Goal: Communication & Community: Participate in discussion

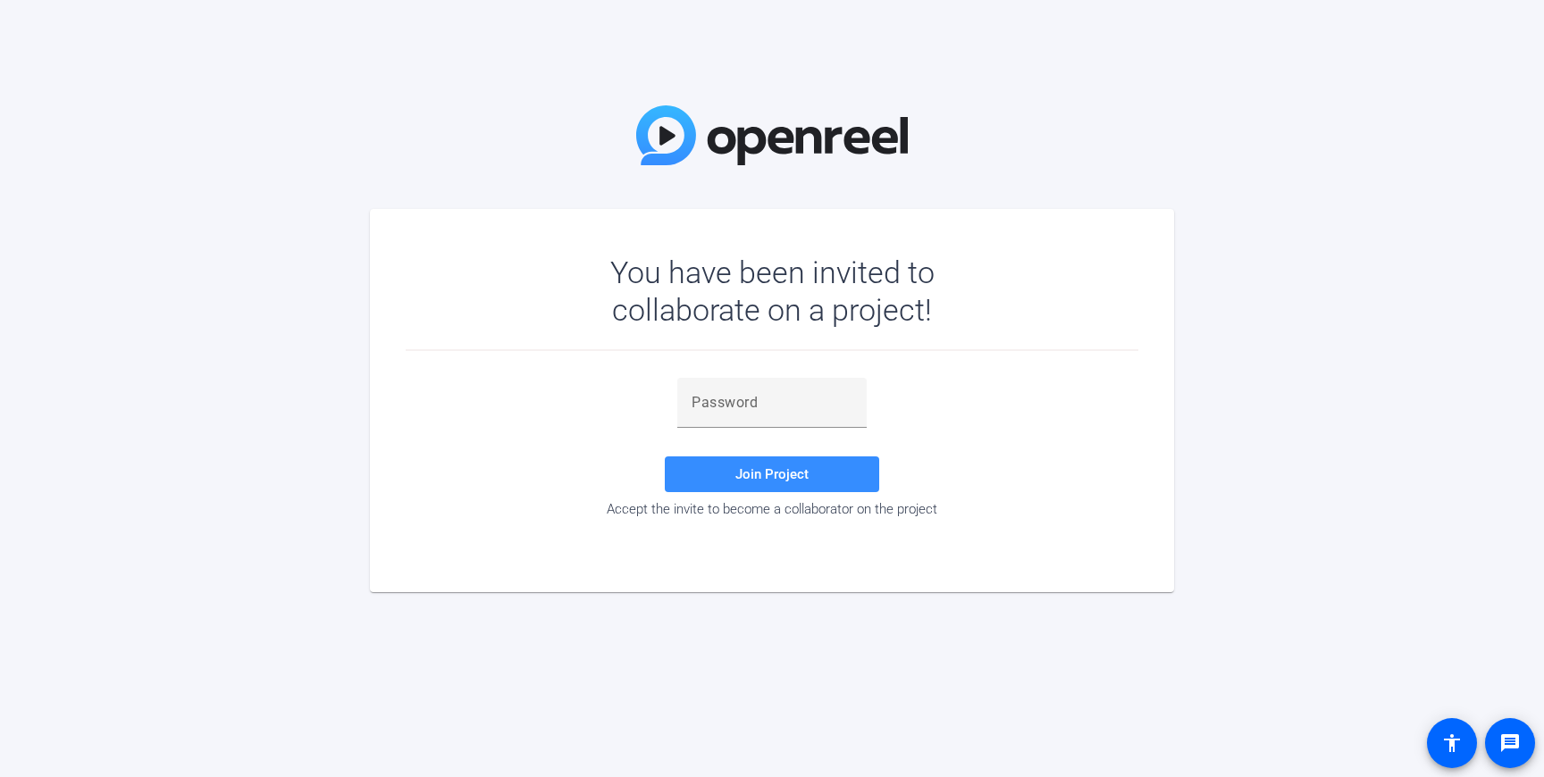
click at [709, 428] on div at bounding box center [771, 438] width 189 height 20
click at [713, 403] on input "text" at bounding box center [772, 402] width 161 height 21
paste input "%X=N_n"
type input "%X=N_n"
click at [714, 477] on span at bounding box center [772, 474] width 214 height 43
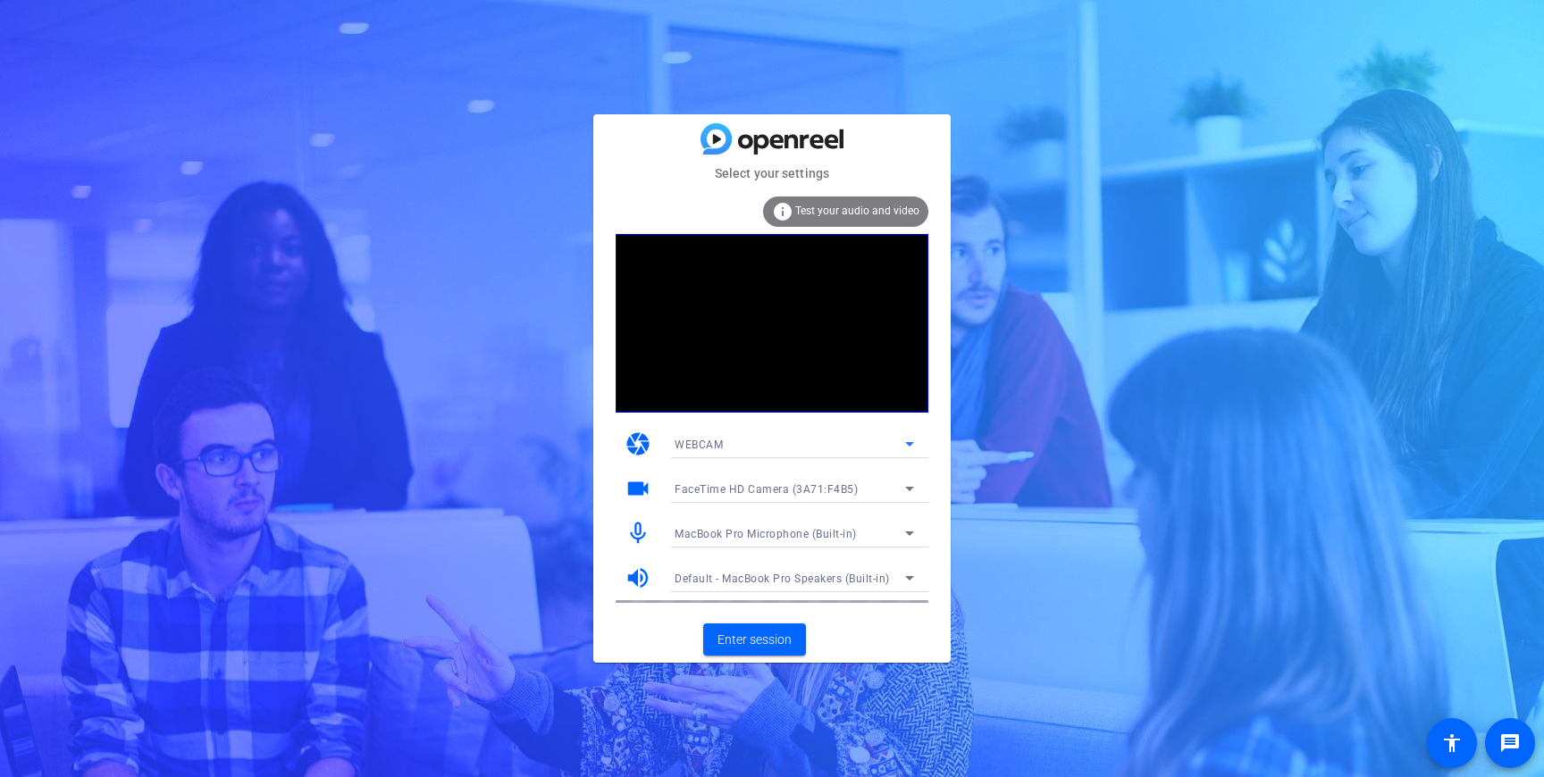
click at [769, 441] on div "WEBCAM" at bounding box center [790, 444] width 231 height 22
click at [553, 424] on div at bounding box center [772, 388] width 1544 height 777
click at [769, 644] on span "Enter session" at bounding box center [755, 640] width 74 height 19
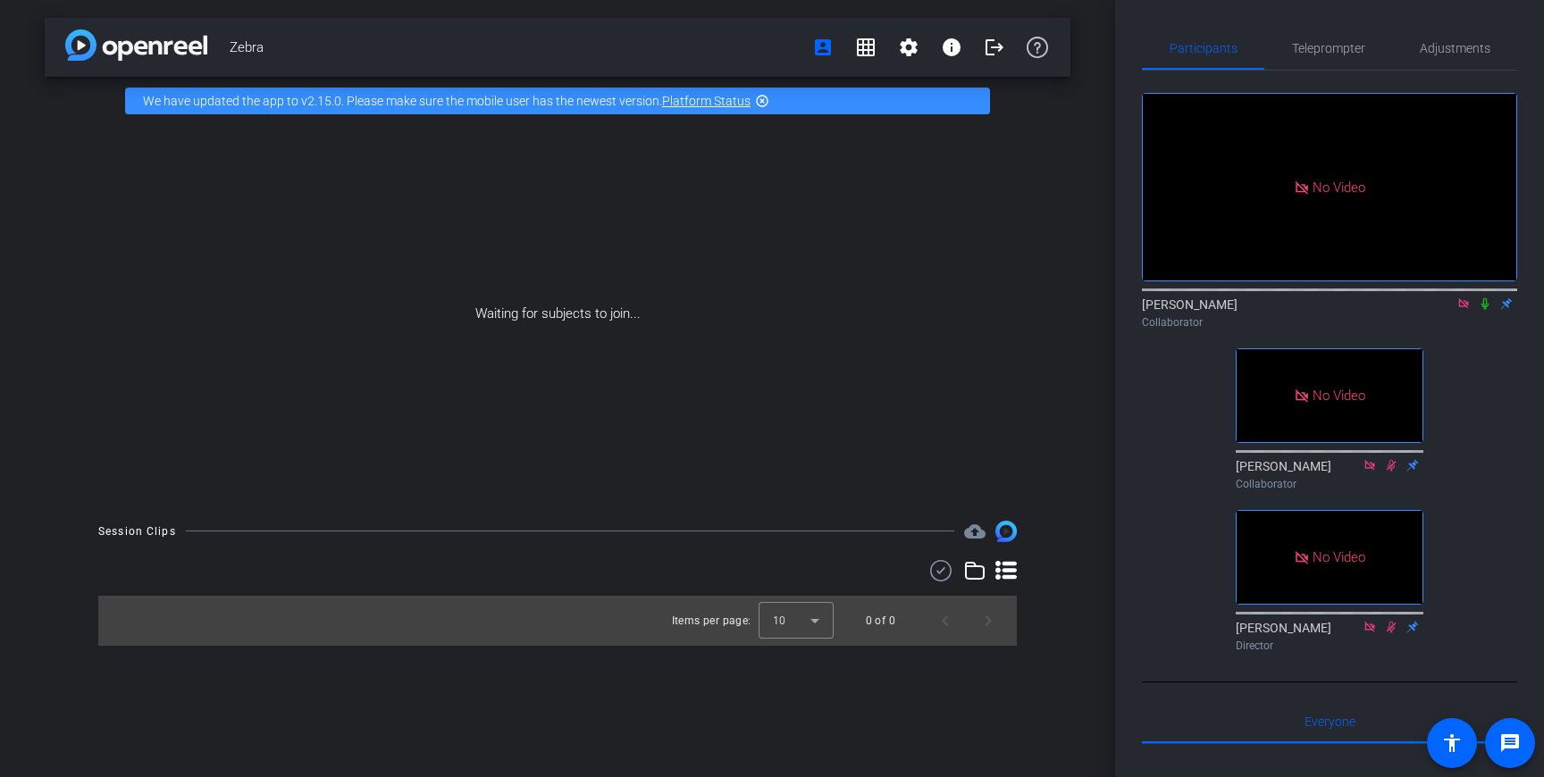
click at [1485, 310] on icon at bounding box center [1485, 304] width 14 height 13
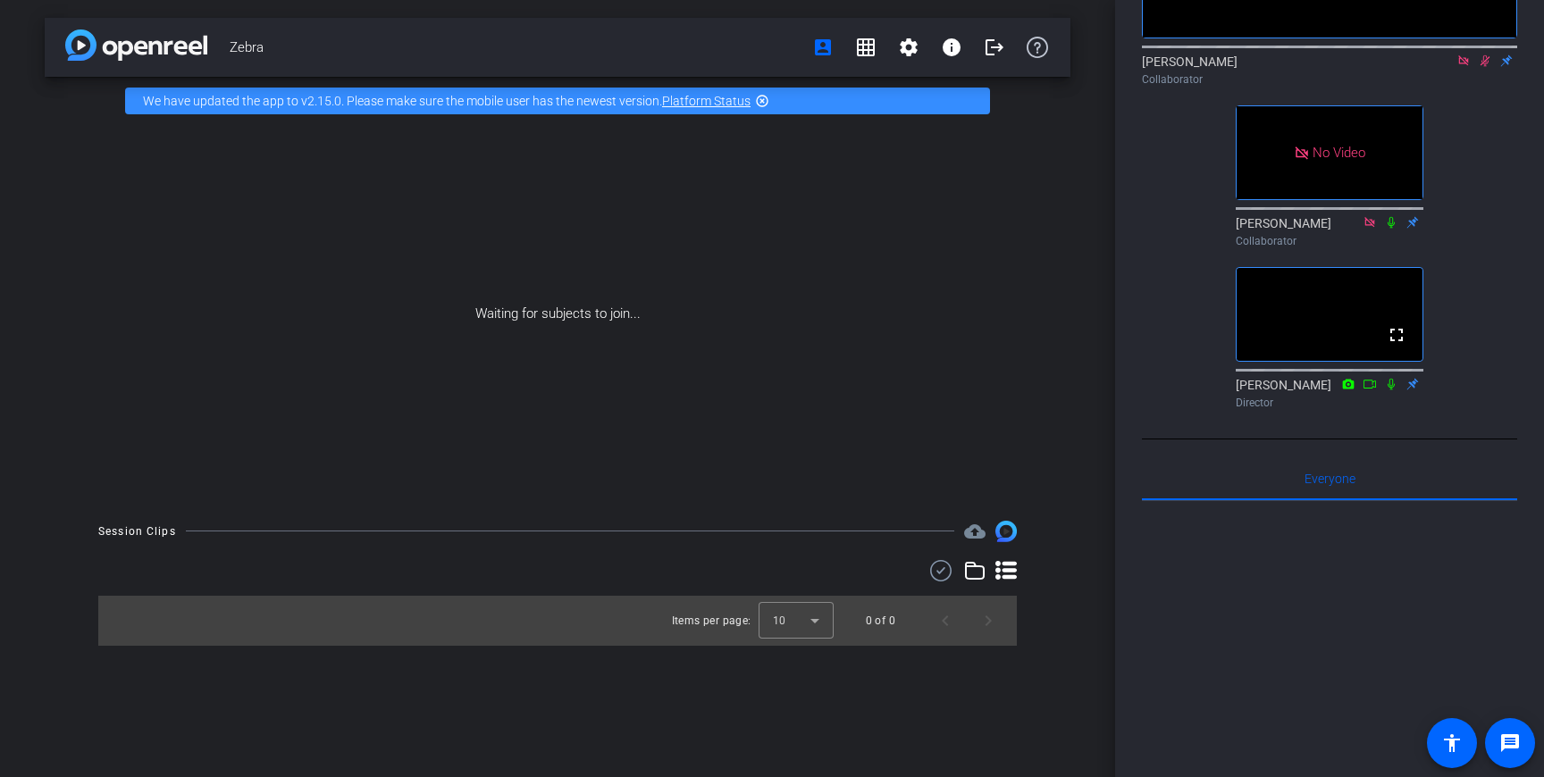
scroll to position [236, 0]
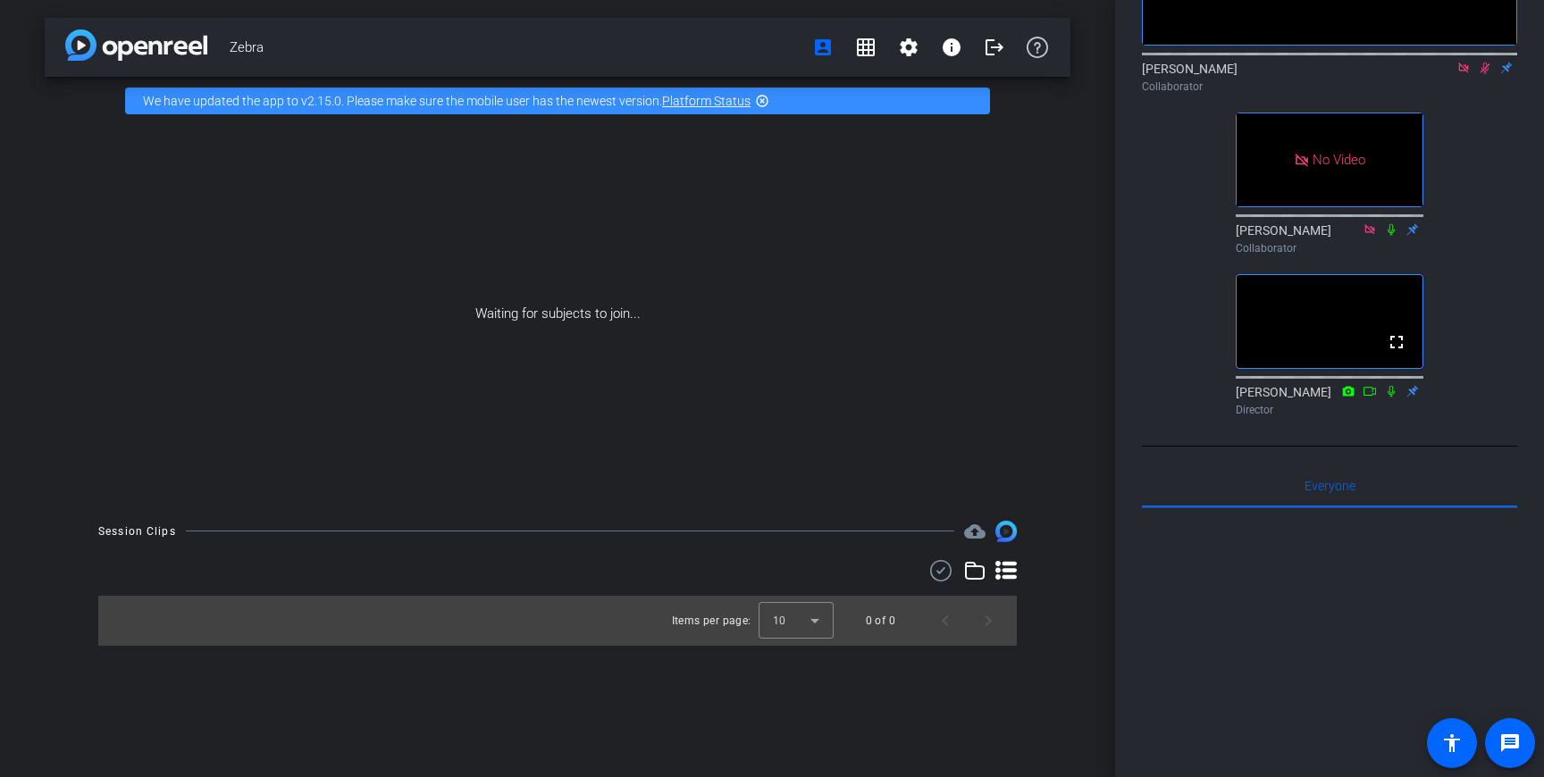
click at [1485, 74] on icon at bounding box center [1486, 69] width 10 height 12
click at [1485, 74] on icon at bounding box center [1485, 69] width 7 height 12
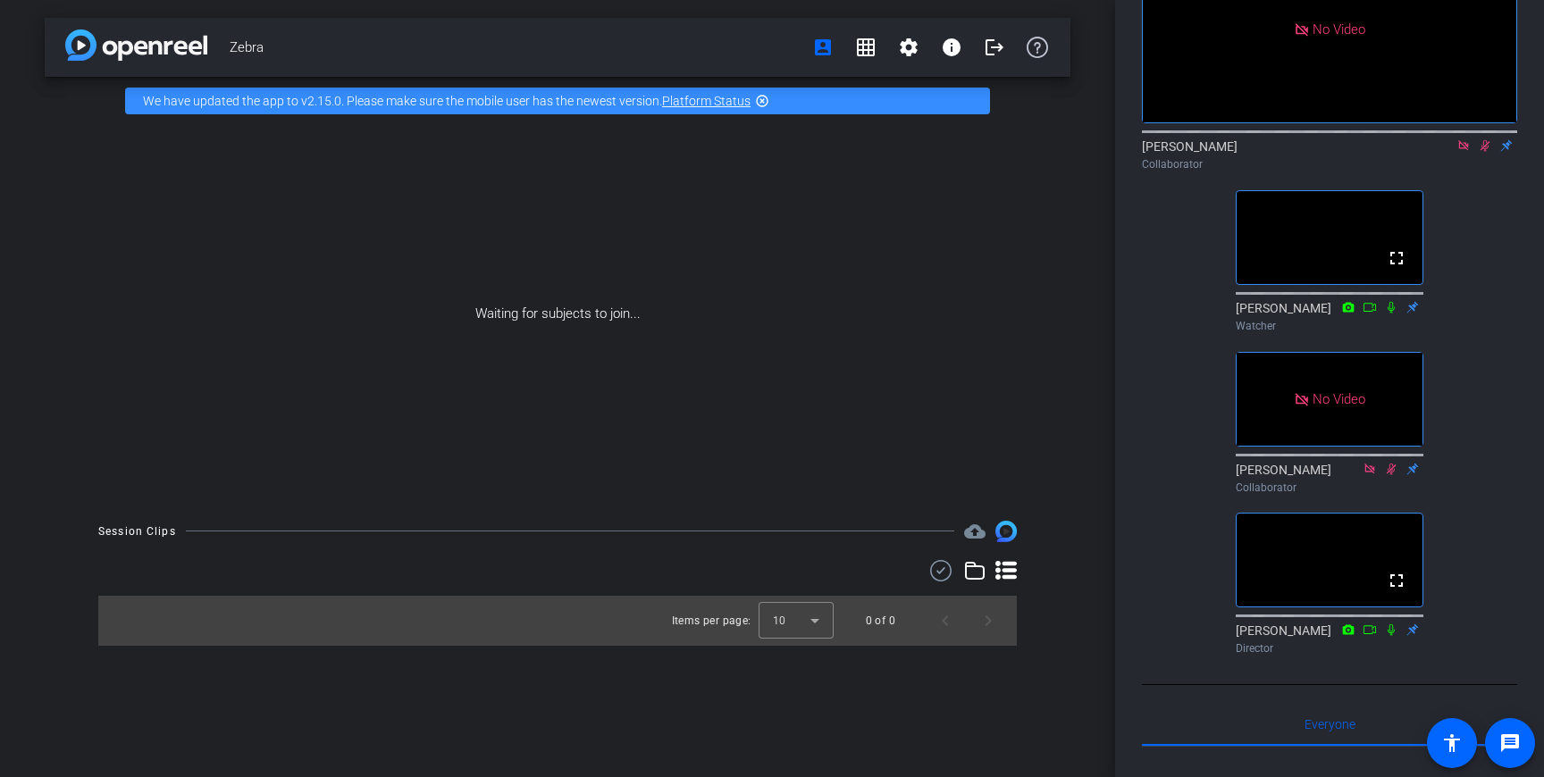
scroll to position [144, 0]
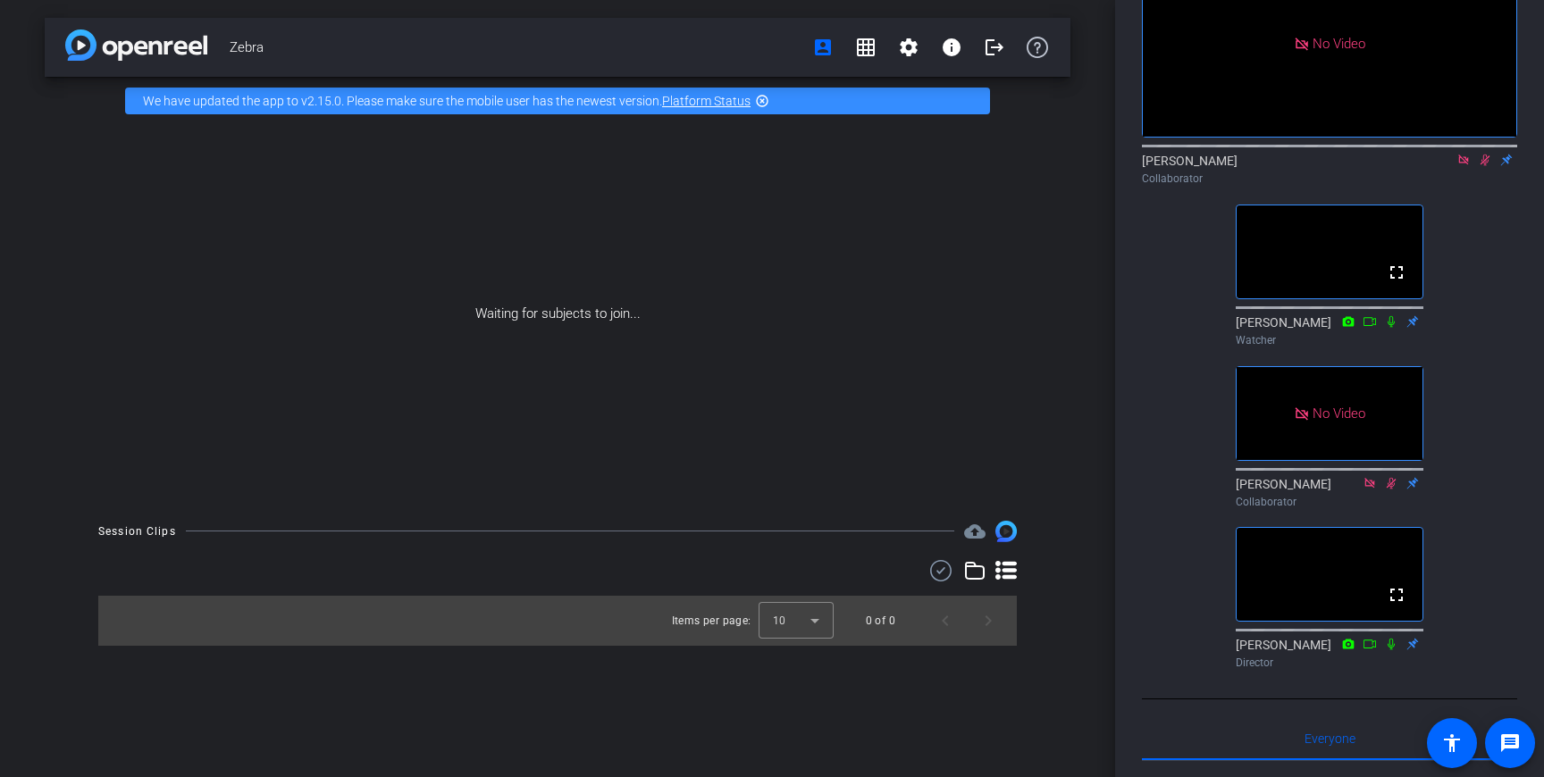
click at [1485, 166] on icon at bounding box center [1486, 161] width 10 height 12
click at [1485, 166] on icon at bounding box center [1485, 160] width 14 height 13
click at [1483, 166] on icon at bounding box center [1485, 160] width 14 height 13
click at [1490, 166] on icon at bounding box center [1485, 160] width 14 height 13
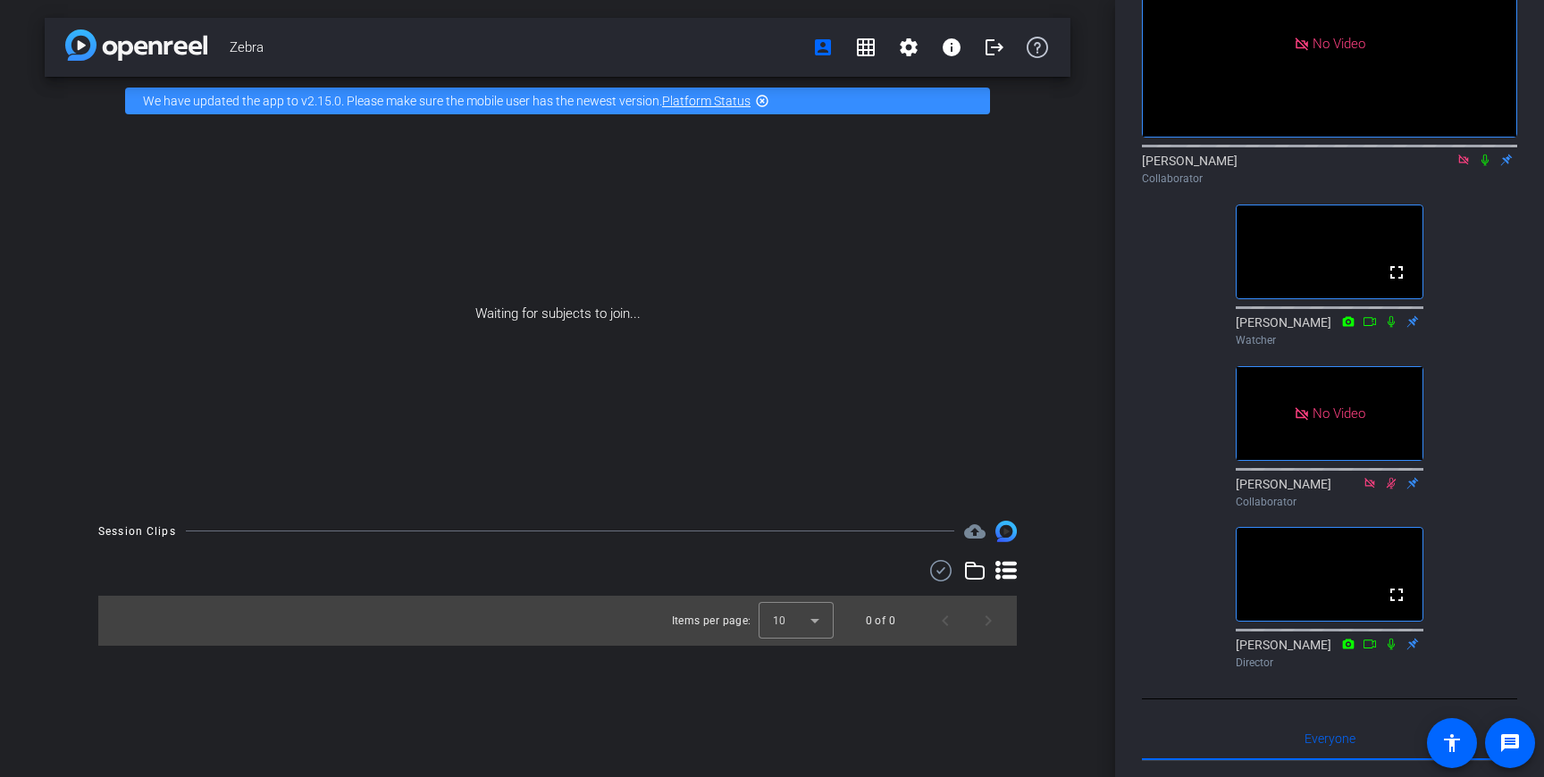
click at [1478, 166] on icon at bounding box center [1485, 160] width 14 height 13
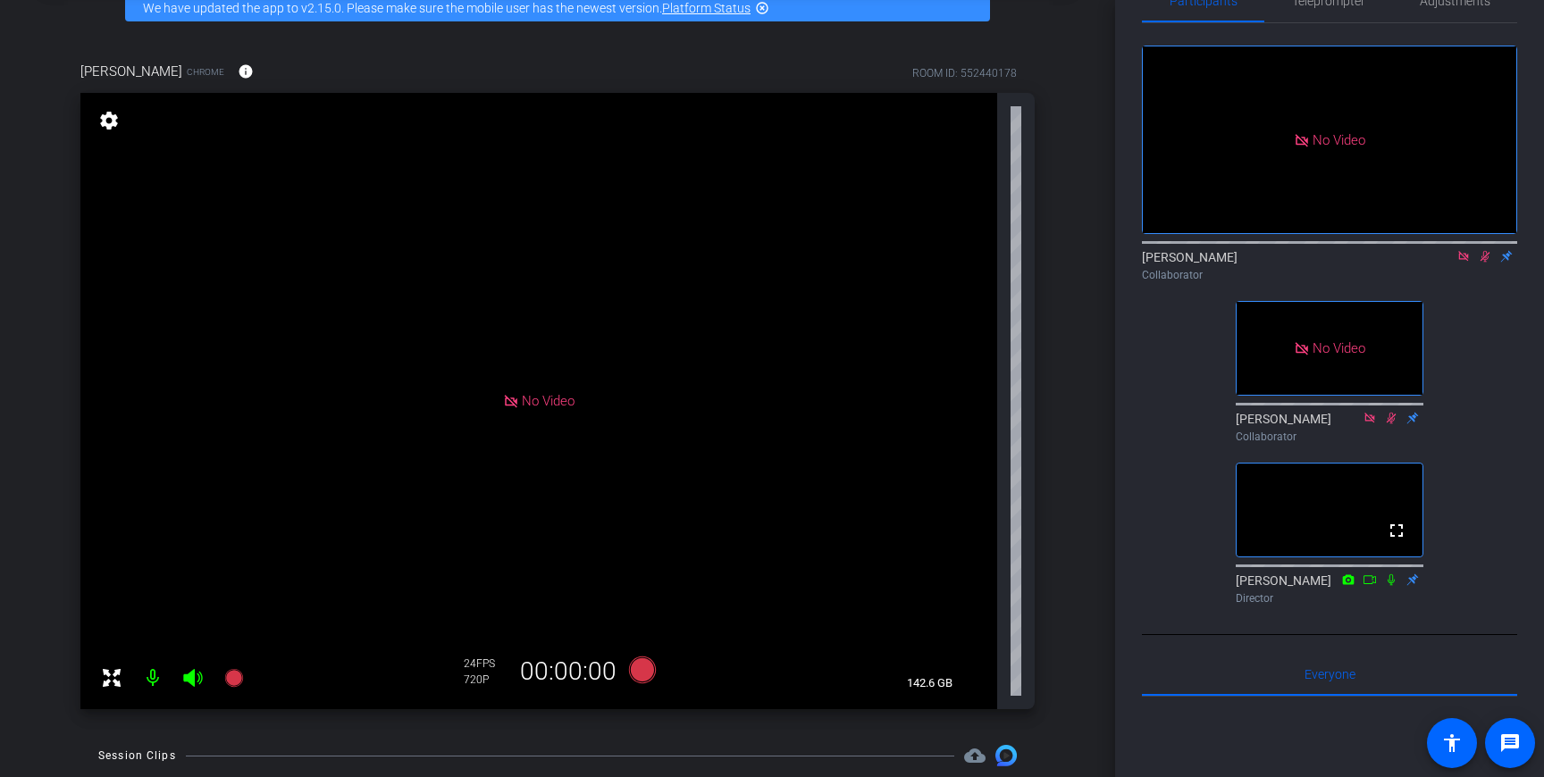
scroll to position [0, 0]
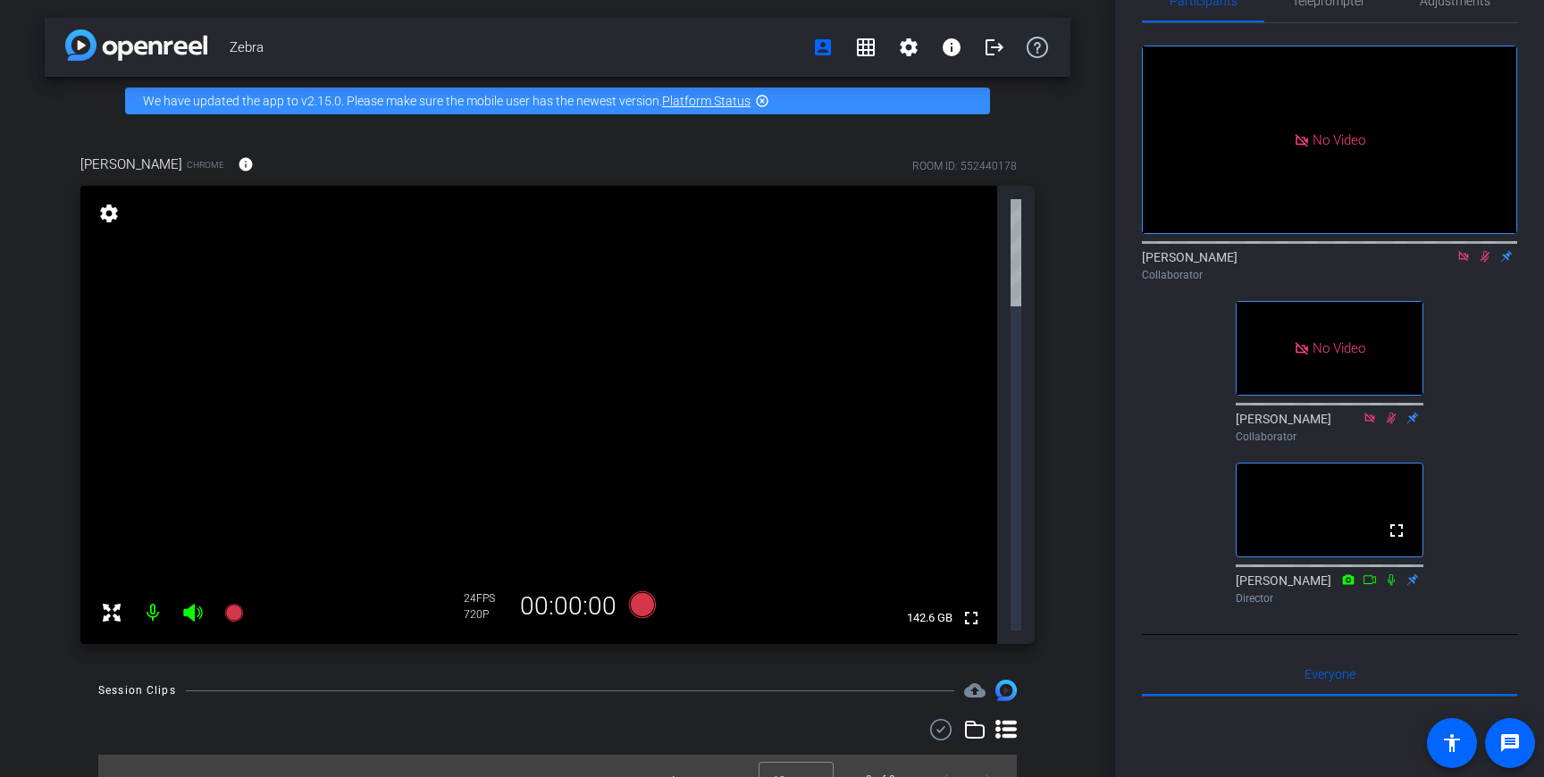
click at [1484, 263] on icon at bounding box center [1485, 256] width 14 height 13
click at [1487, 265] on mat-icon at bounding box center [1485, 256] width 21 height 16
click at [1482, 263] on icon at bounding box center [1485, 257] width 7 height 12
click at [1481, 263] on icon at bounding box center [1485, 256] width 14 height 13
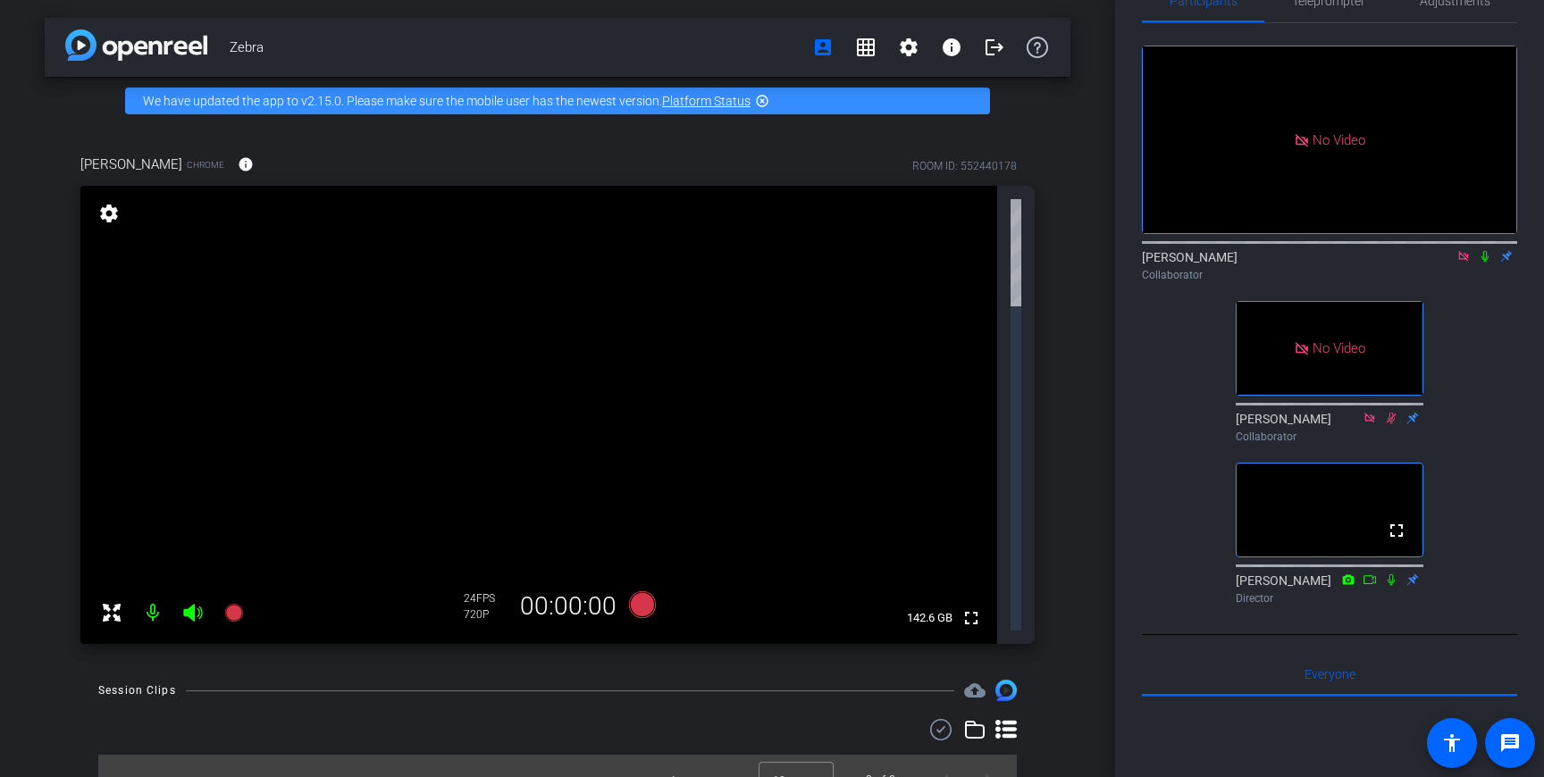
click at [1485, 263] on icon at bounding box center [1485, 256] width 14 height 13
click at [1490, 263] on icon at bounding box center [1485, 256] width 14 height 13
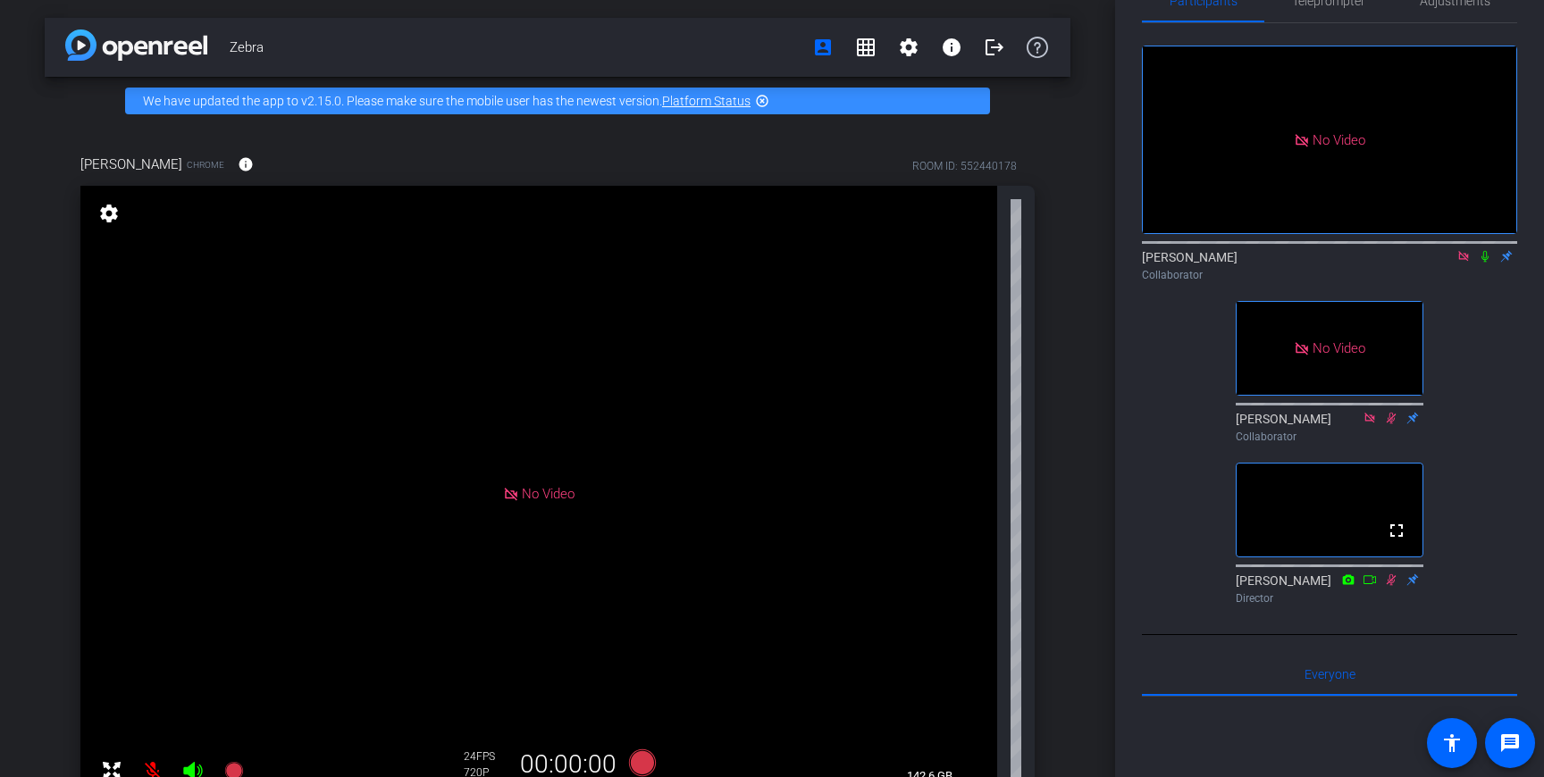
click at [1481, 265] on mat-icon at bounding box center [1485, 256] width 21 height 16
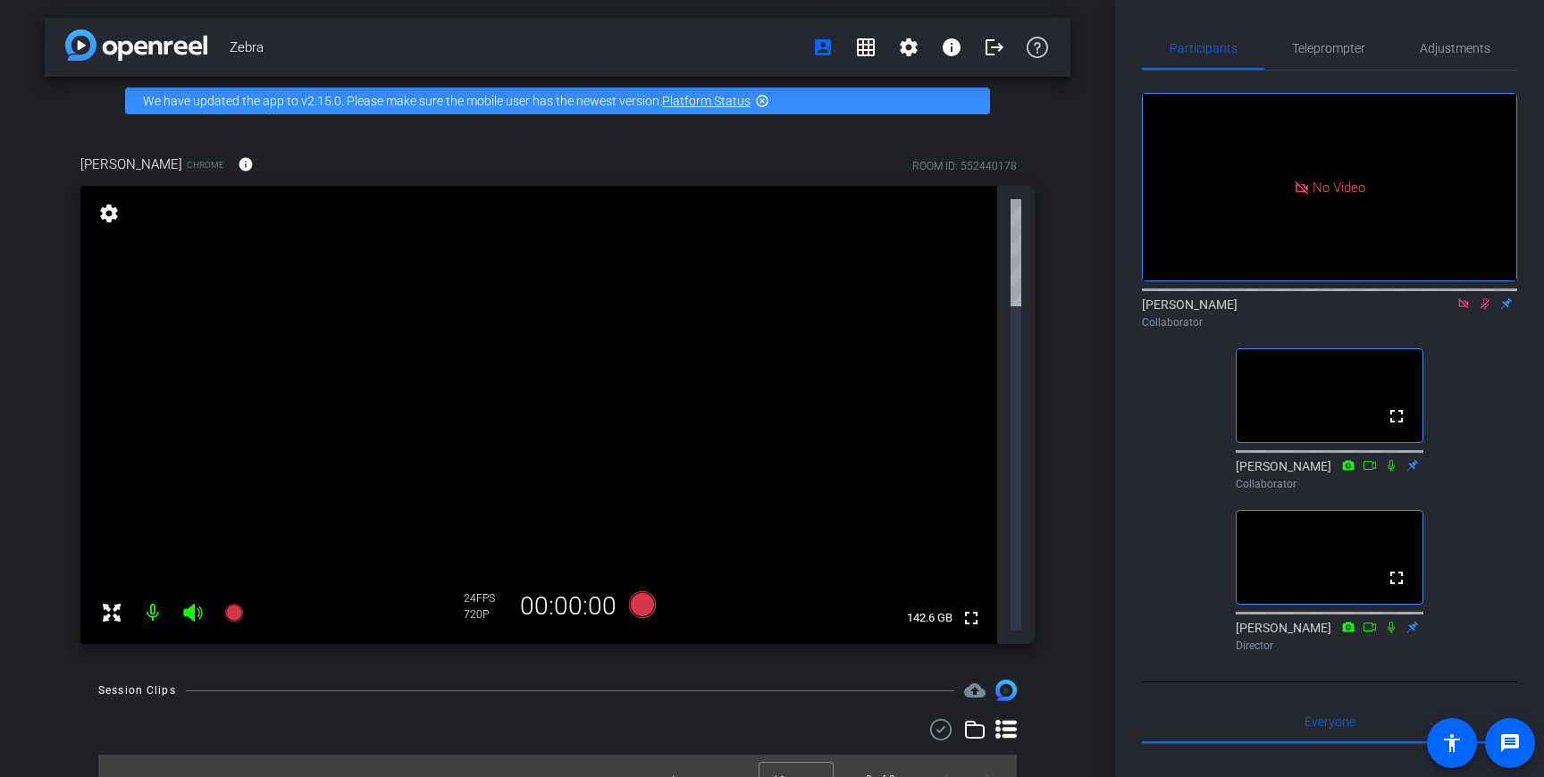
click at [1463, 310] on icon at bounding box center [1464, 304] width 14 height 13
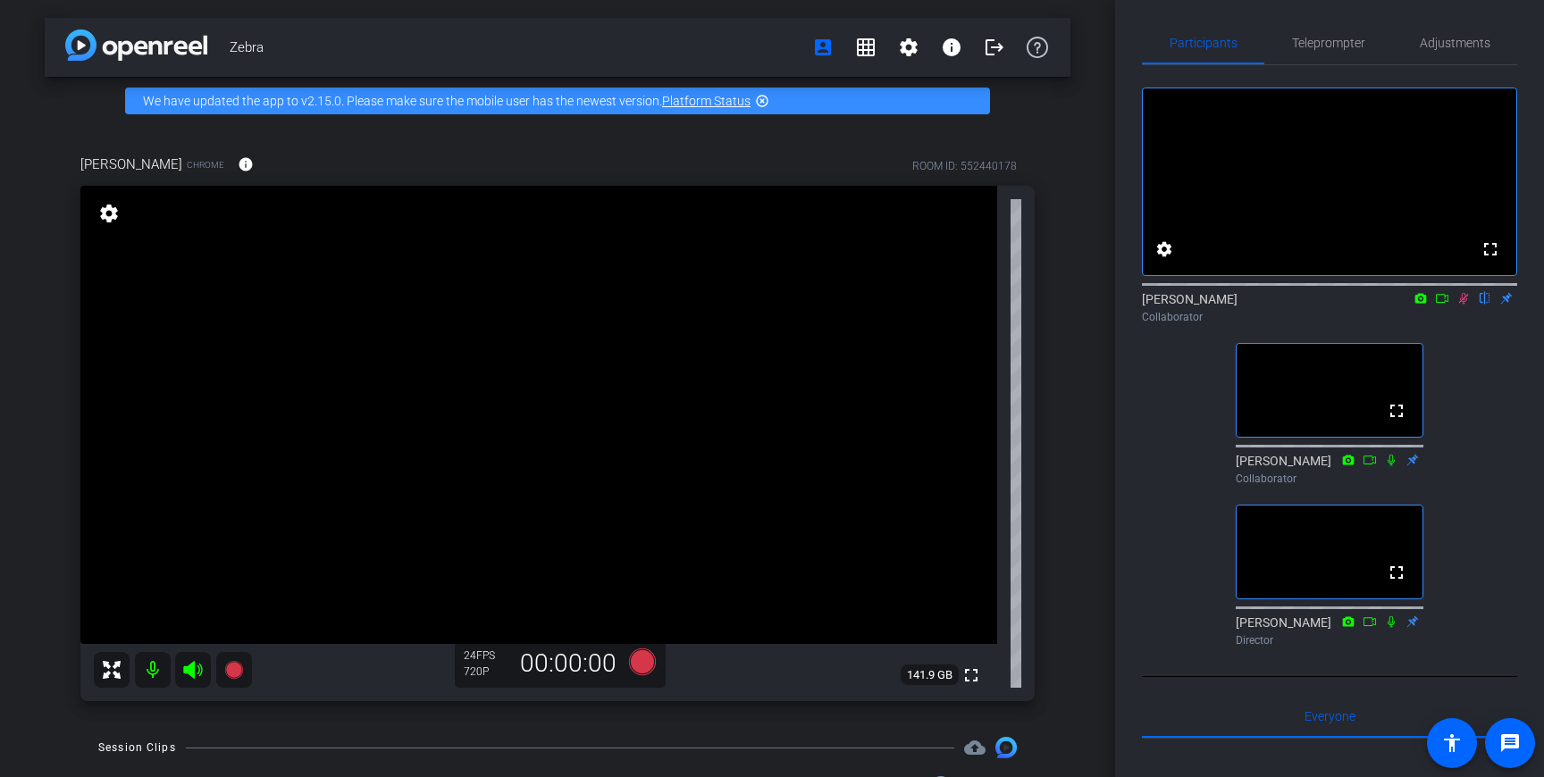
scroll to position [125, 0]
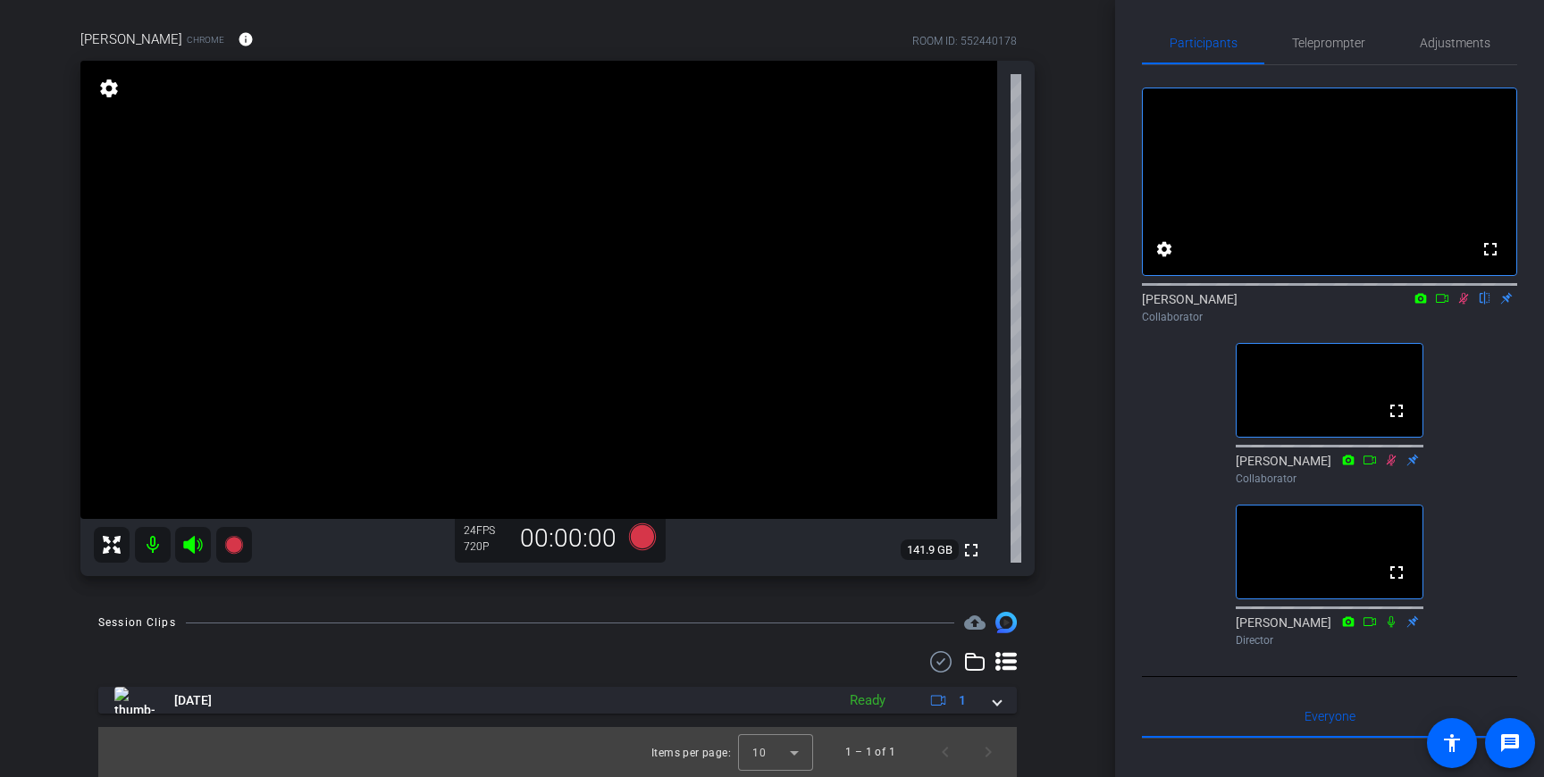
click at [1441, 305] on icon at bounding box center [1442, 298] width 14 height 13
click at [1483, 305] on icon at bounding box center [1486, 299] width 10 height 12
